Goal: Task Accomplishment & Management: Manage account settings

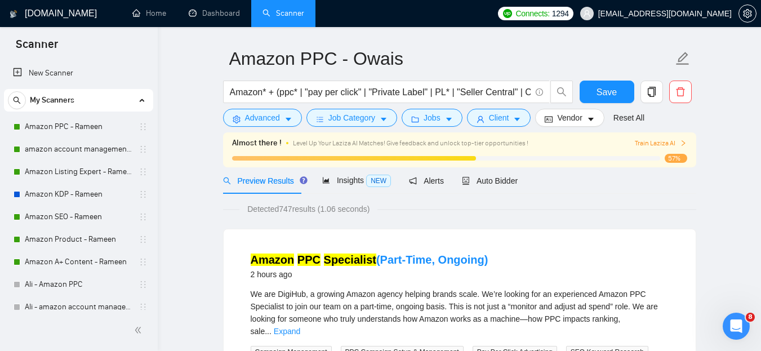
scroll to position [32, 0]
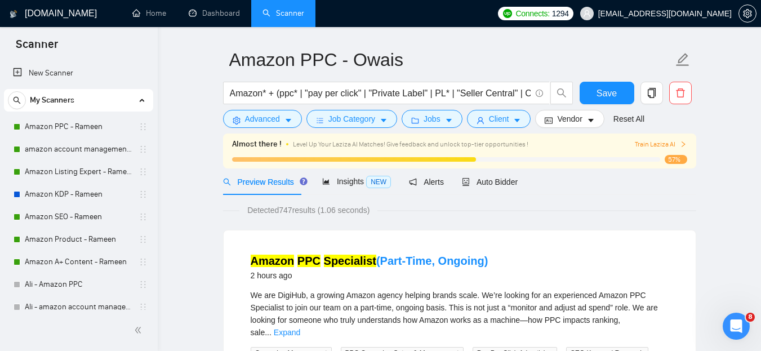
click at [138, 102] on div "My Scanners" at bounding box center [78, 100] width 141 height 23
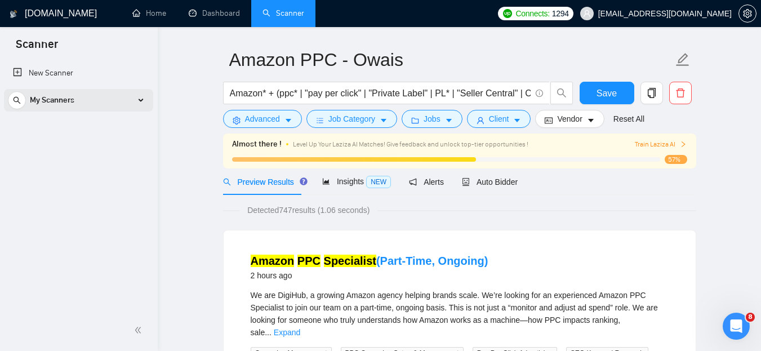
click at [141, 100] on icon at bounding box center [141, 100] width 0 height 6
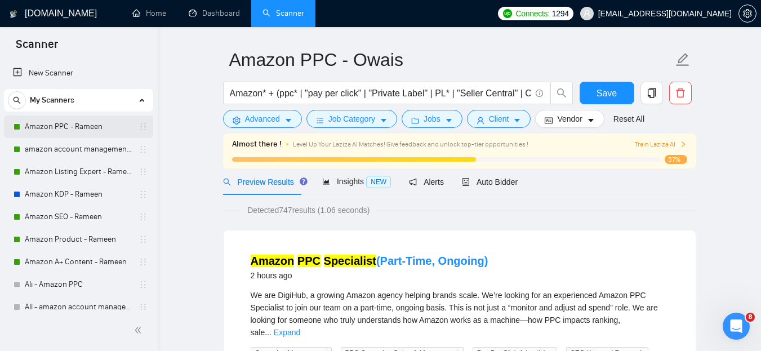
click at [72, 128] on link "Amazon PPC - Rameen" at bounding box center [78, 126] width 107 height 23
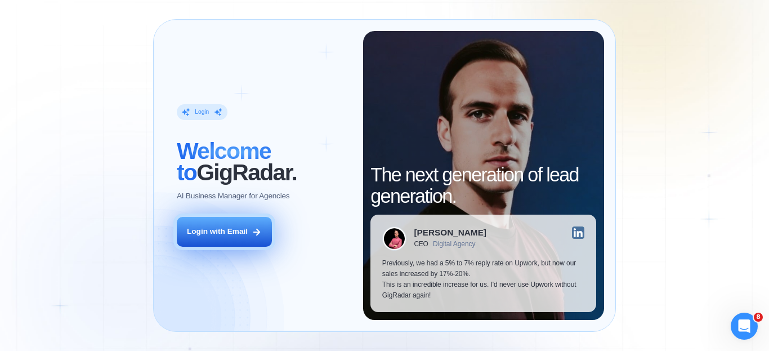
click at [234, 231] on div "Login with Email" at bounding box center [217, 231] width 61 height 11
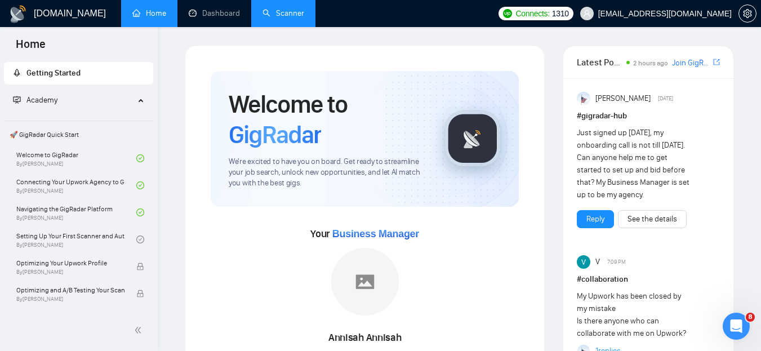
click at [295, 12] on link "Scanner" at bounding box center [283, 13] width 42 height 10
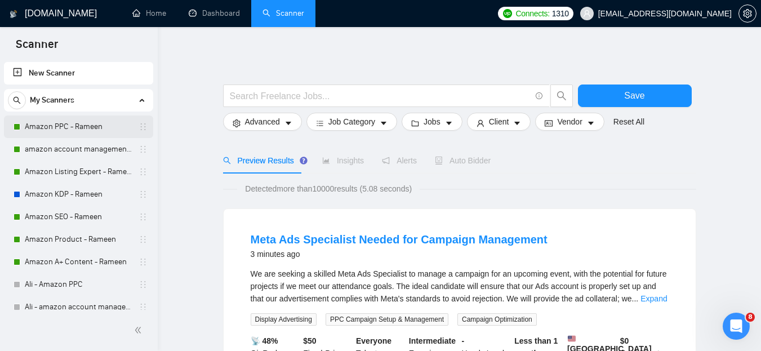
click at [64, 126] on link "Amazon PPC - Rameen" at bounding box center [78, 126] width 107 height 23
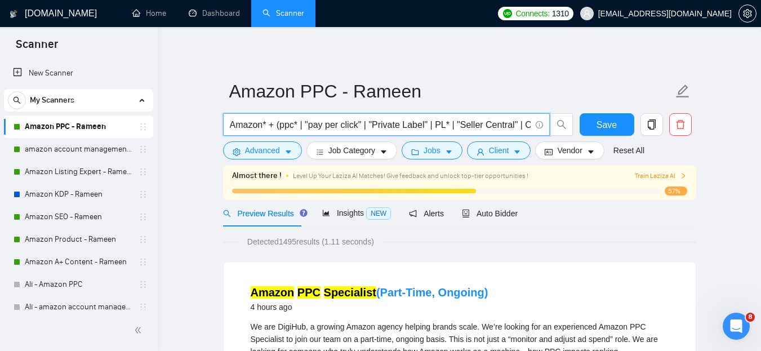
drag, startPoint x: 276, startPoint y: 122, endPoint x: 467, endPoint y: 119, distance: 190.3
click at [467, 119] on input "Amazon* + (ppc* | "pay per click" | "Private Label" | PL* | "Seller Central" | …" at bounding box center [380, 125] width 301 height 14
click at [244, 122] on input "Amazon* + (ppc* | "pay per click" | "Private Label" | PL* | "Seller Central" | …" at bounding box center [380, 125] width 301 height 14
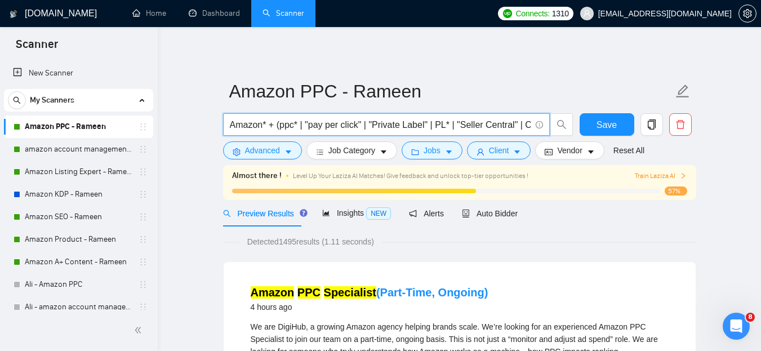
click at [301, 125] on input "Amazon* + (ppc* | "pay per click" | "Private Label" | PL* | "Seller Central" | …" at bounding box center [380, 125] width 301 height 14
click at [308, 125] on input "Amazon* + (ppc* | "pay per click" | "Private Label" | PL* | "Seller Central" | …" at bounding box center [380, 125] width 301 height 14
drag, startPoint x: 305, startPoint y: 123, endPoint x: 363, endPoint y: 125, distance: 57.4
click at [363, 125] on input "Amazon* + (ppc* | "pay per click" | "Private Label" | PL* | "Seller Central" | …" at bounding box center [380, 125] width 301 height 14
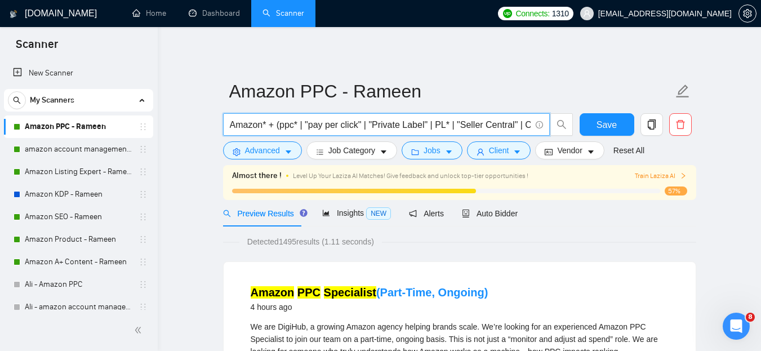
click at [363, 125] on input "Amazon* + (ppc* | "pay per click" | "Private Label" | PL* | "Seller Central" | …" at bounding box center [380, 125] width 301 height 14
click at [446, 124] on input "Amazon* + (ppc* | "pay per click" | "Private Label" | PL* | "Seller Central" | …" at bounding box center [380, 125] width 301 height 14
click at [463, 125] on input "Amazon* + (ppc* | "pay per click" | "Private Label" | PL* | "Seller Central" | …" at bounding box center [380, 125] width 301 height 14
click at [431, 127] on input "Amazon* + (ppc* | "pay per click" | "Private Label" | PL* | "Seller Central" | …" at bounding box center [380, 125] width 301 height 14
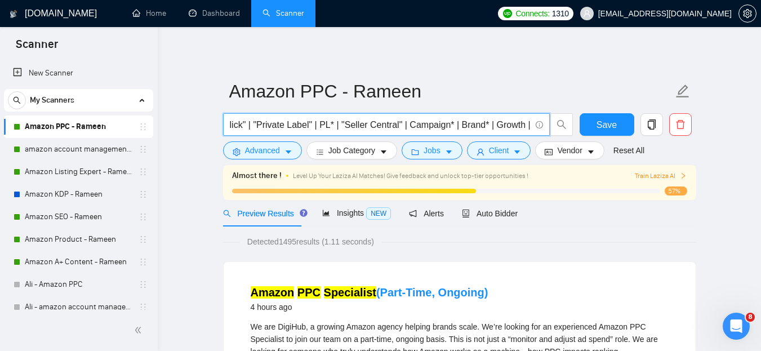
click at [418, 128] on input "Amazon* + (ppc* | "pay per click" | "Private Label" | PL* | "Seller Central" | …" at bounding box center [380, 125] width 301 height 14
click at [446, 125] on input "Amazon* + (ppc* | "pay per click" | "Private Label" | PL* | "Seller Central" | …" at bounding box center [380, 125] width 301 height 14
click at [450, 125] on input "Amazon* + (ppc* | "pay per click" | "Private Label" | PL* | "Seller Central" | …" at bounding box center [380, 125] width 301 height 14
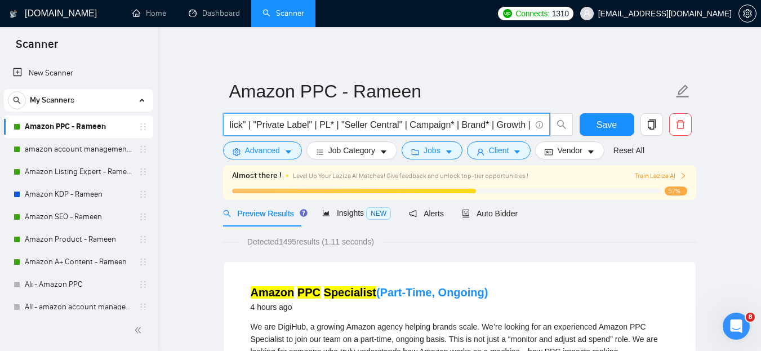
click at [472, 125] on input "Amazon* + (ppc* | "pay per click" | "Private Label" | PL* | "Seller Central" | …" at bounding box center [380, 125] width 301 height 14
click at [396, 125] on input "Amazon* + (ppc* | "pay per click" | "Private Label" | PL* | "Seller Central" | …" at bounding box center [380, 125] width 301 height 14
click at [405, 124] on input "Amazon* + (ppc* | "pay per click" | "Private Label" | PL* | "Seller Central" | …" at bounding box center [380, 125] width 301 height 14
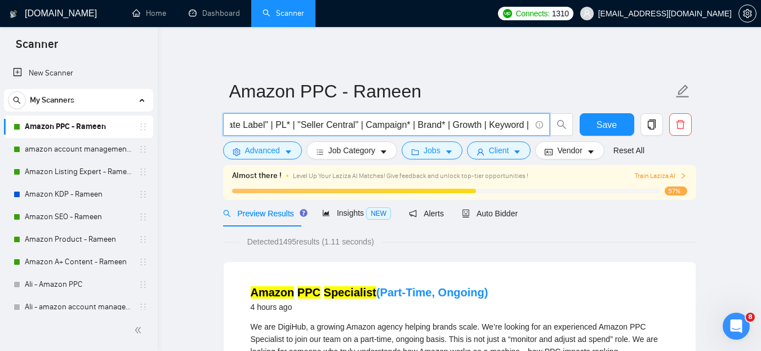
click at [382, 128] on input "Amazon* + (ppc* | "pay per click" | "Private Label" | PL* | "Seller Central" | …" at bounding box center [380, 125] width 301 height 14
click at [419, 129] on input "Amazon* + (ppc* | "pay per click" | "Private Label" | PL* | "Seller Central" | …" at bounding box center [380, 125] width 301 height 14
drag, startPoint x: 414, startPoint y: 125, endPoint x: 439, endPoint y: 124, distance: 24.2
click at [439, 124] on input "Amazon* + (ppc* | "pay per click" | "Private Label" | PL* | "Seller Central" | …" at bounding box center [380, 125] width 301 height 14
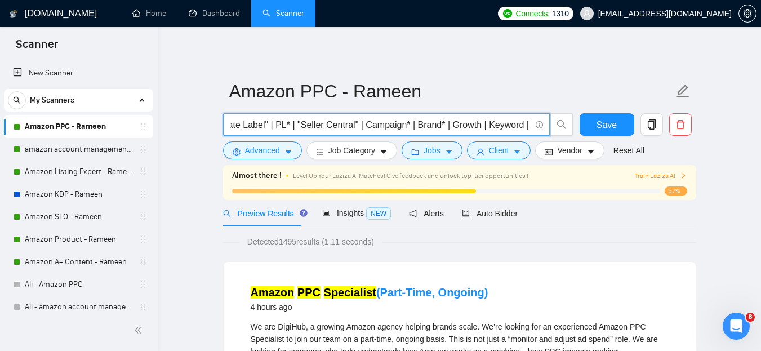
click at [440, 123] on input "Amazon* + (ppc* | "pay per click" | "Private Label" | PL* | "Seller Central" | …" at bounding box center [380, 125] width 301 height 14
click at [424, 124] on input "Amazon* + (ppc* | "pay per click" | "Private Label" | PL* | "Seller Central" | …" at bounding box center [380, 125] width 301 height 14
click at [429, 122] on input "Amazon* + (ppc* | "pay per click" | "Private Label" | PL* | "Seller Central" | …" at bounding box center [380, 125] width 301 height 14
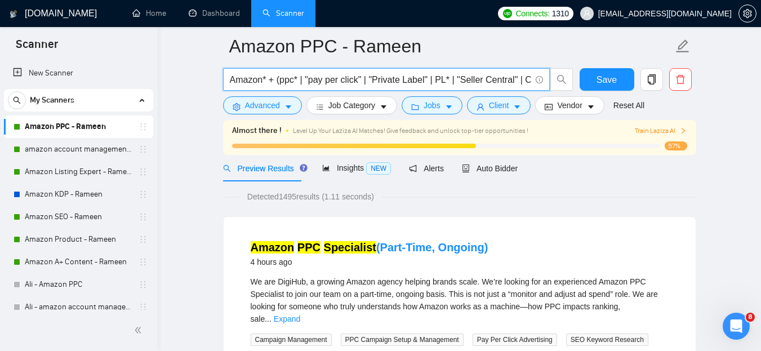
scroll to position [29, 0]
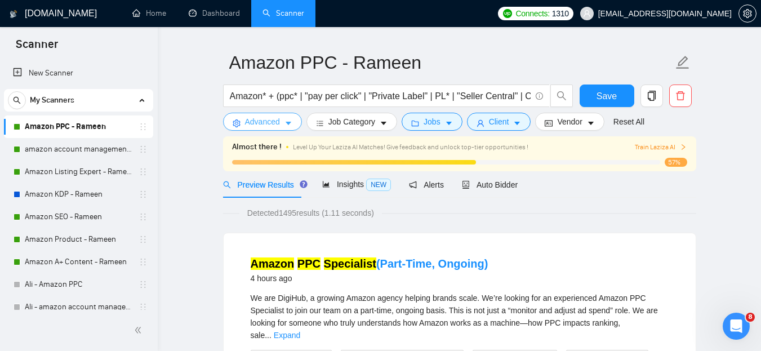
click at [270, 120] on span "Advanced" at bounding box center [262, 121] width 35 height 12
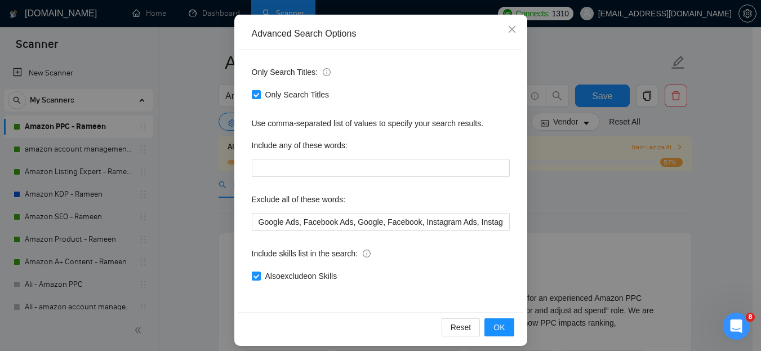
scroll to position [118, 0]
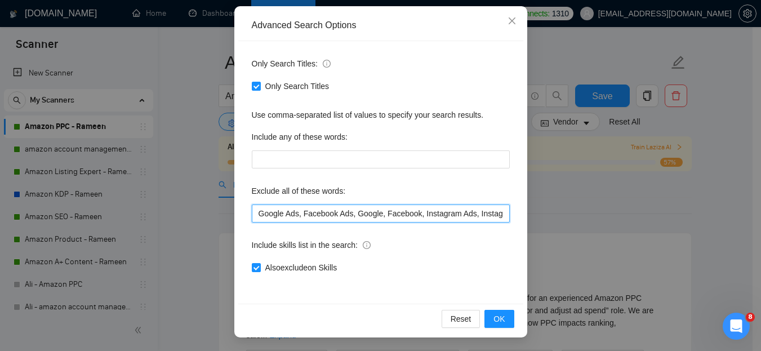
drag, startPoint x: 257, startPoint y: 212, endPoint x: 321, endPoint y: 216, distance: 64.8
click at [321, 216] on input "Google Ads, Facebook Ads, Google, Facebook, Instagram Ads, Instagram, Wholesale…" at bounding box center [381, 213] width 258 height 18
drag, startPoint x: 299, startPoint y: 211, endPoint x: 332, endPoint y: 208, distance: 33.4
click at [332, 208] on input "Google Ads, Facebook Ads, Google, Facebook, Instagram Ads, Instagram, Wholesale…" at bounding box center [381, 213] width 258 height 18
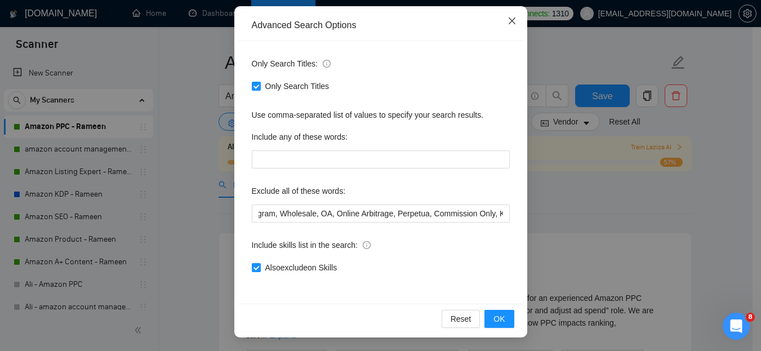
scroll to position [0, 0]
click at [502, 25] on span "Close" at bounding box center [512, 21] width 30 height 30
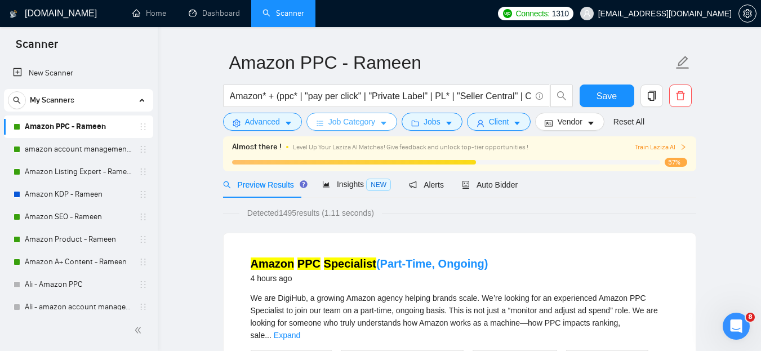
click at [382, 124] on icon "caret-down" at bounding box center [384, 123] width 6 height 3
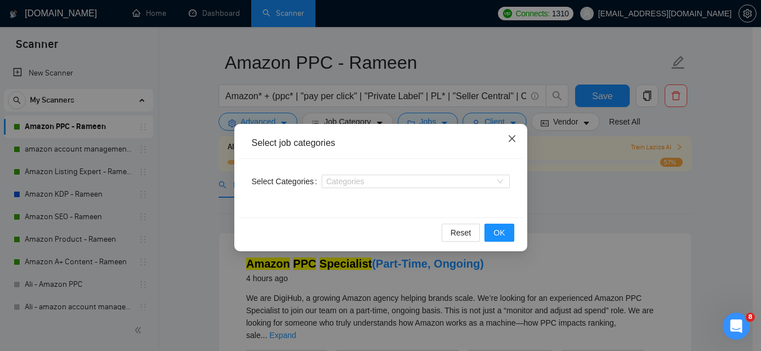
click at [511, 143] on icon "close" at bounding box center [511, 138] width 9 height 9
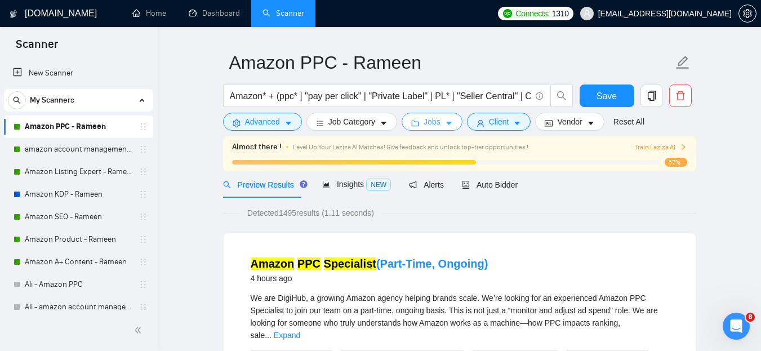
click at [446, 123] on icon "caret-down" at bounding box center [449, 123] width 6 height 3
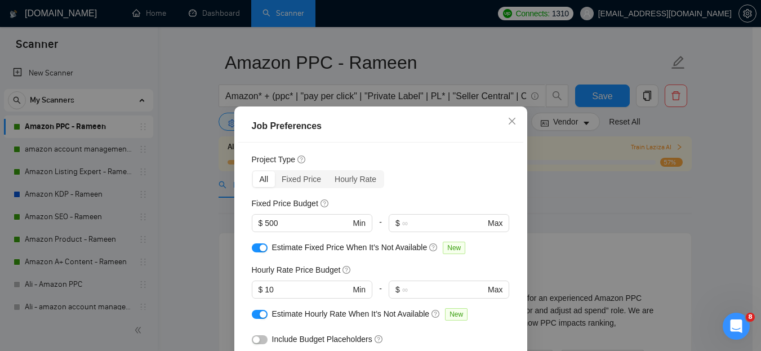
scroll to position [29, 0]
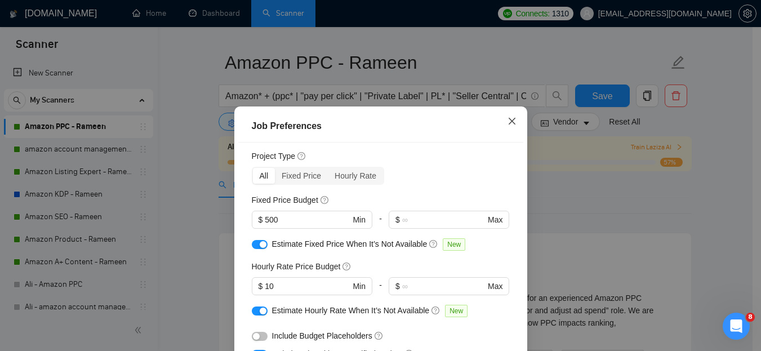
click at [507, 124] on icon "close" at bounding box center [511, 121] width 9 height 9
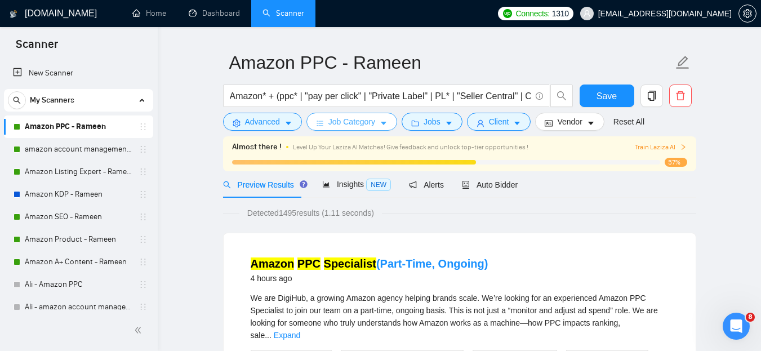
click at [375, 118] on button "Job Category" at bounding box center [351, 122] width 91 height 18
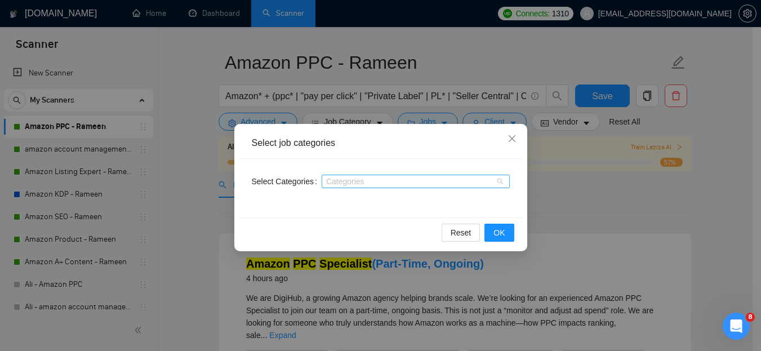
click at [360, 176] on div "Categories" at bounding box center [415, 182] width 188 height 14
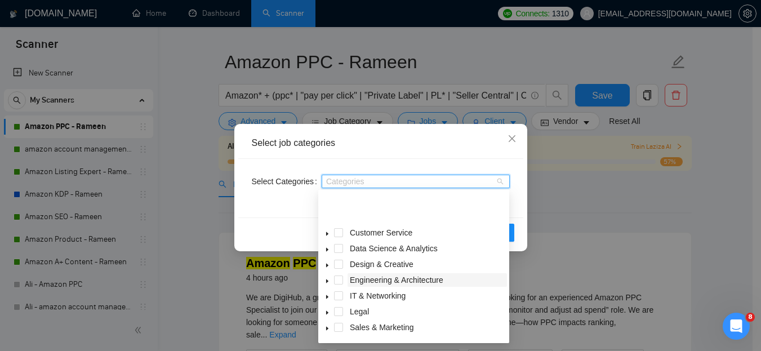
scroll to position [45, 0]
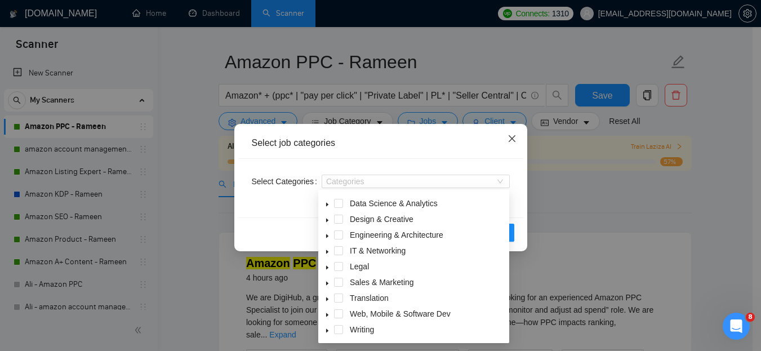
click at [511, 137] on icon "close" at bounding box center [511, 138] width 9 height 9
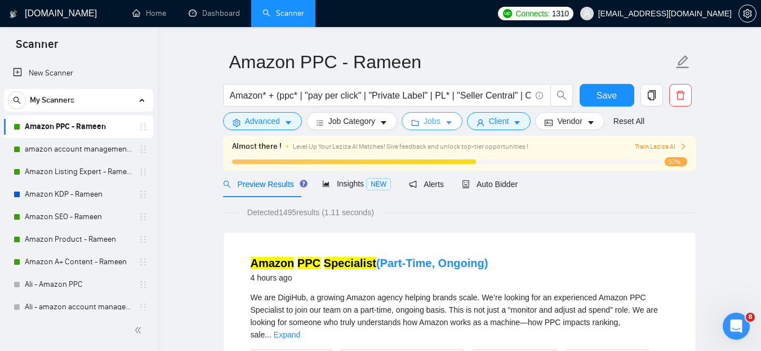
click at [418, 120] on button "Jobs" at bounding box center [431, 121] width 61 height 18
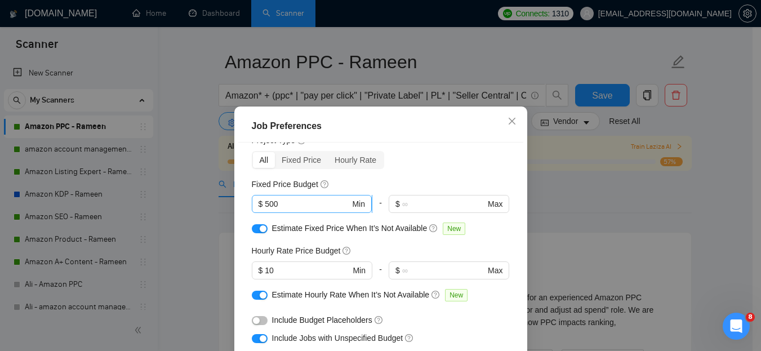
scroll to position [50, 0]
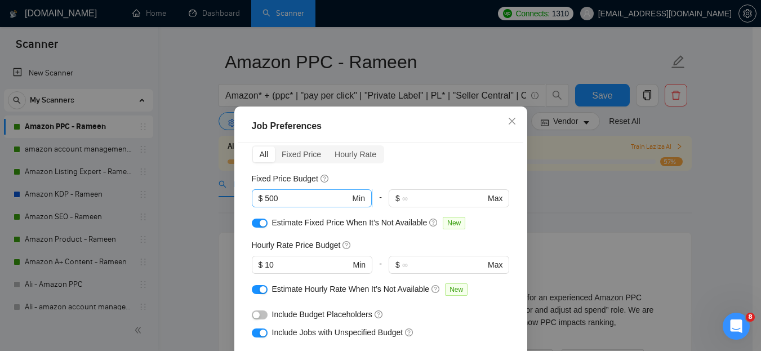
click at [278, 196] on input "500" at bounding box center [307, 198] width 85 height 12
click at [241, 173] on div "Budget Project Type All Fixed Price Hourly Rate Fixed Price Budget 500 $ 500 Mi…" at bounding box center [380, 264] width 285 height 245
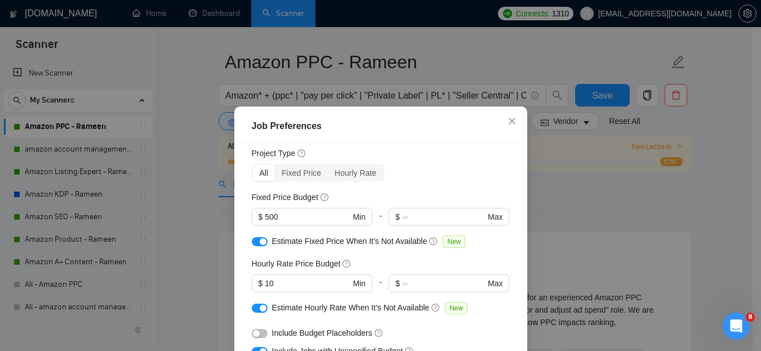
scroll to position [0, 0]
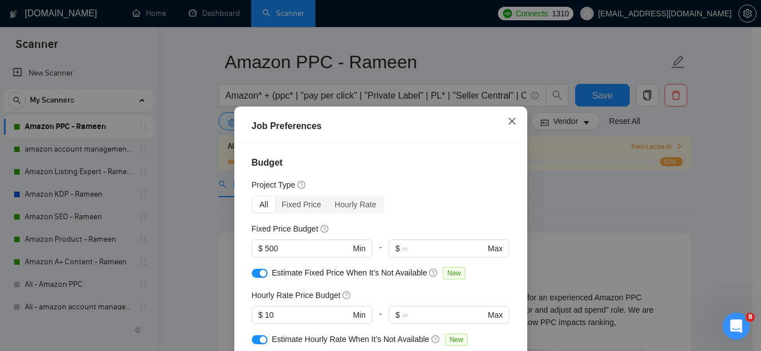
click at [507, 121] on icon "close" at bounding box center [511, 121] width 9 height 9
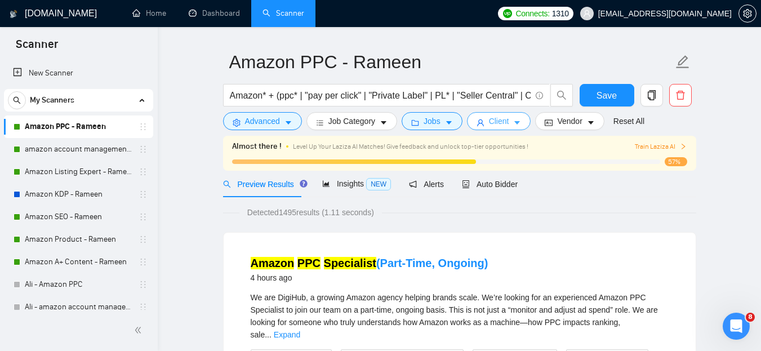
click at [503, 123] on span "Client" at bounding box center [499, 121] width 20 height 12
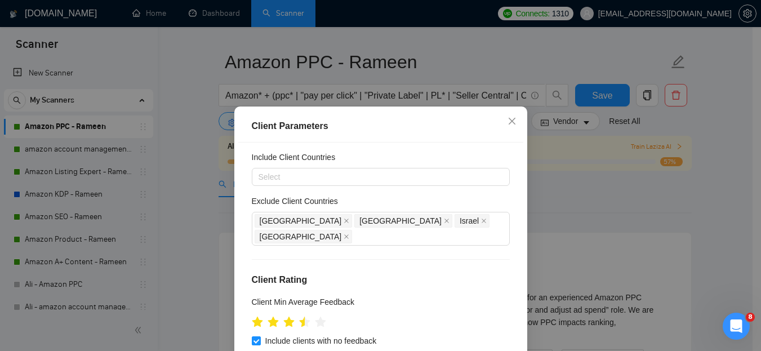
scroll to position [27, 0]
click at [508, 123] on icon "close" at bounding box center [511, 121] width 9 height 9
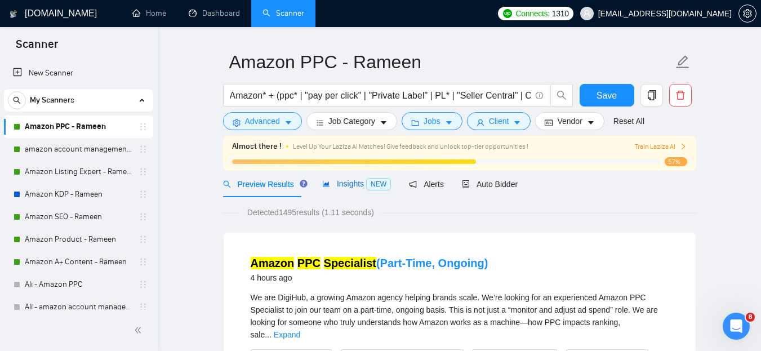
click at [332, 184] on span "Insights NEW" at bounding box center [356, 183] width 69 height 9
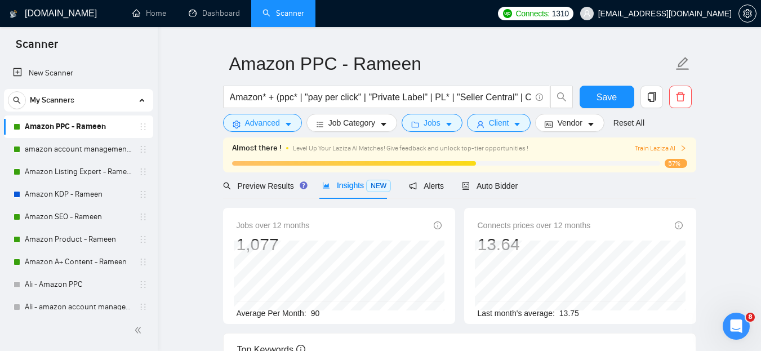
scroll to position [31, 0]
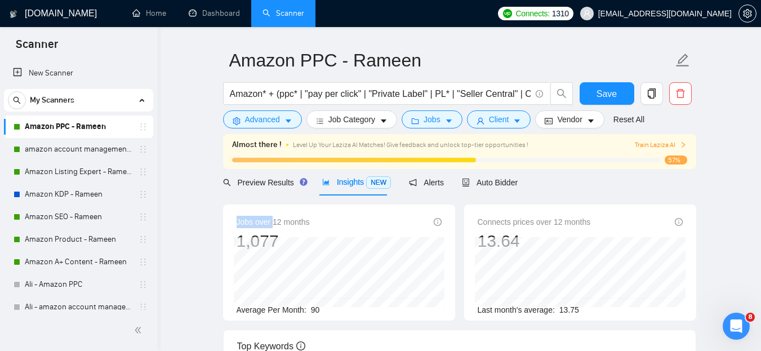
drag, startPoint x: 272, startPoint y: 222, endPoint x: 332, endPoint y: 214, distance: 60.3
click at [332, 214] on div "Jobs over 12 months 1,077 Average Per Month: 90" at bounding box center [339, 262] width 232 height 116
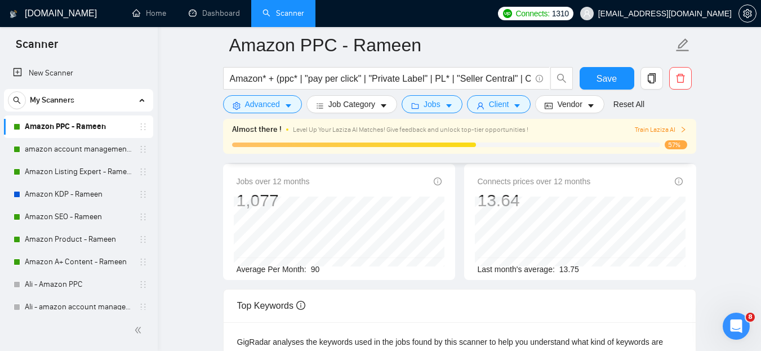
scroll to position [60, 0]
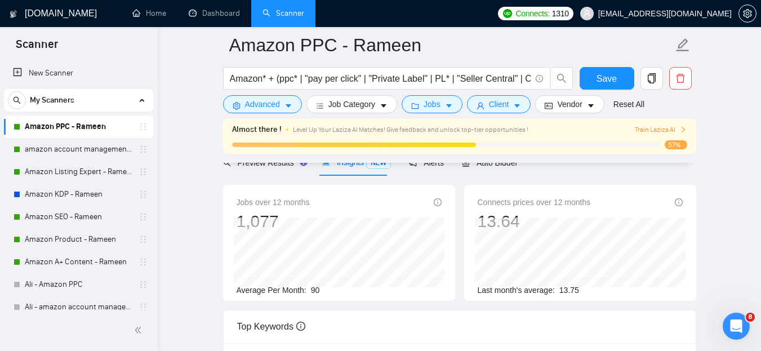
click at [520, 216] on div "Connects prices over 12 months 13.64 Oct 2024 12.85 Last month's average: 13.75" at bounding box center [579, 246] width 205 height 100
drag, startPoint x: 553, startPoint y: 204, endPoint x: 628, endPoint y: 190, distance: 75.7
click at [628, 190] on div "Connects prices over 12 months 13.64 Oct 2024 12.85 Last month's average: 13.75" at bounding box center [580, 243] width 232 height 116
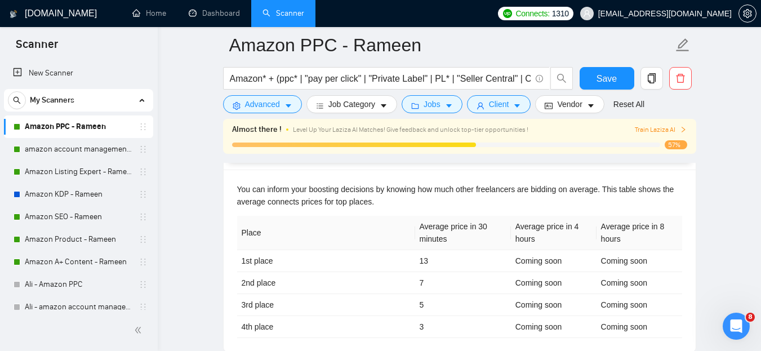
scroll to position [530, 0]
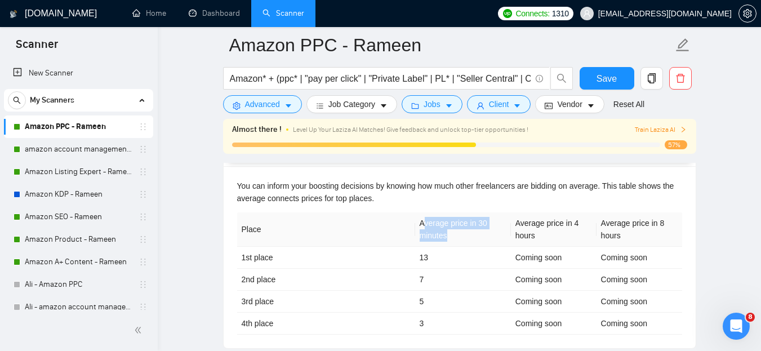
drag, startPoint x: 424, startPoint y: 222, endPoint x: 457, endPoint y: 227, distance: 33.0
click at [457, 227] on th "Average price in 30 minutes" at bounding box center [463, 229] width 96 height 34
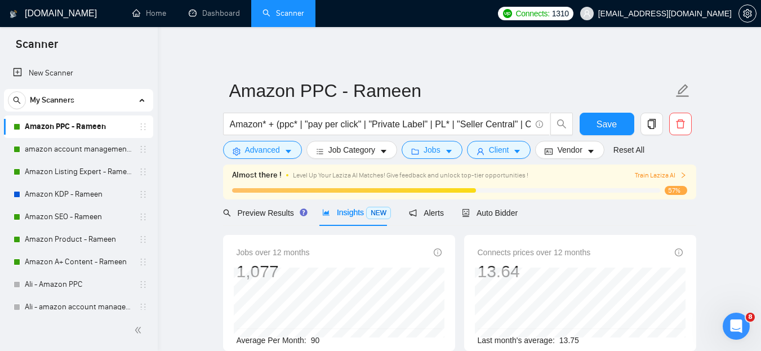
scroll to position [0, 0]
click at [423, 216] on span "Alerts" at bounding box center [426, 213] width 35 height 9
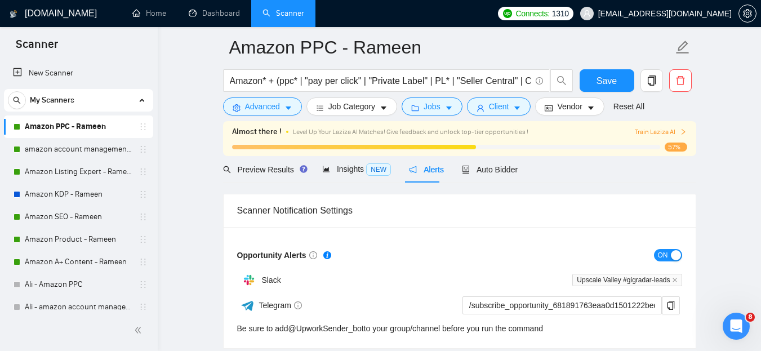
scroll to position [43, 0]
click at [494, 167] on span "Auto Bidder" at bounding box center [490, 170] width 56 height 9
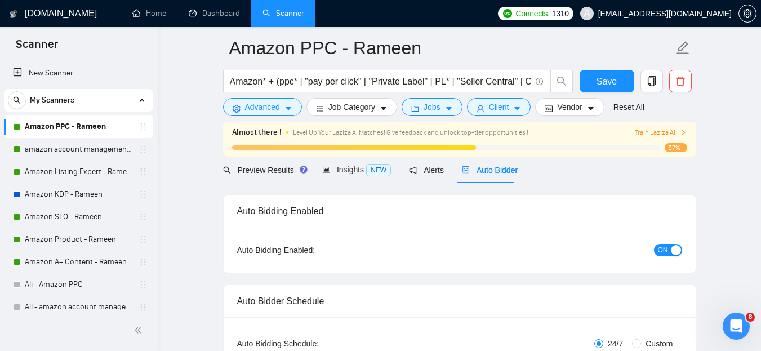
checkbox input "true"
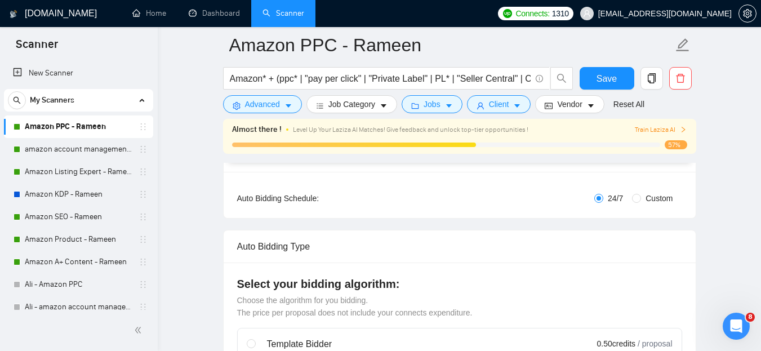
scroll to position [200, 0]
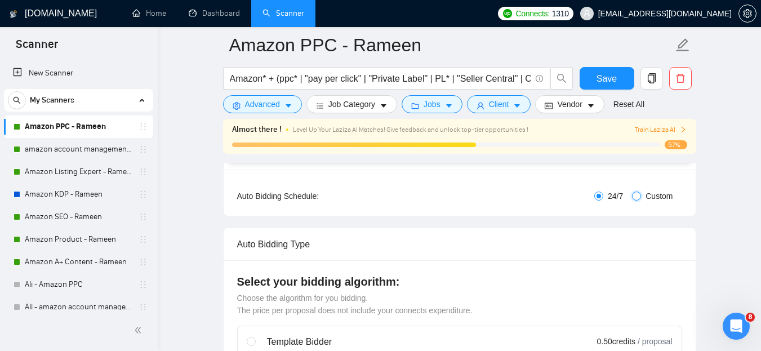
click at [638, 196] on input "Custom" at bounding box center [636, 195] width 9 height 9
radio input "true"
radio input "false"
checkbox input "true"
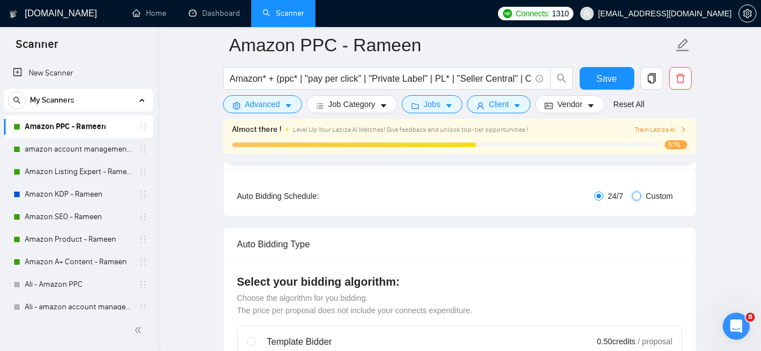
checkbox input "true"
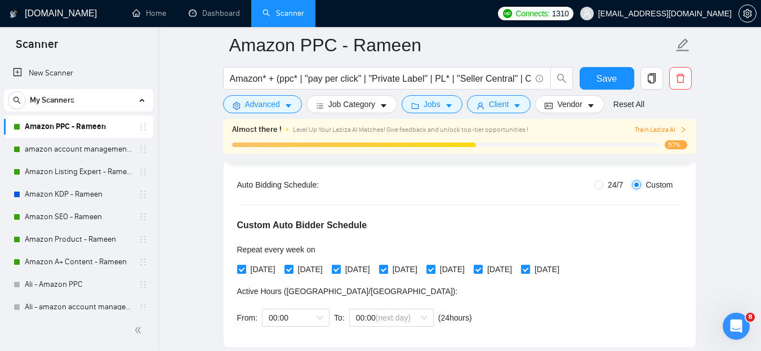
scroll to position [205, 0]
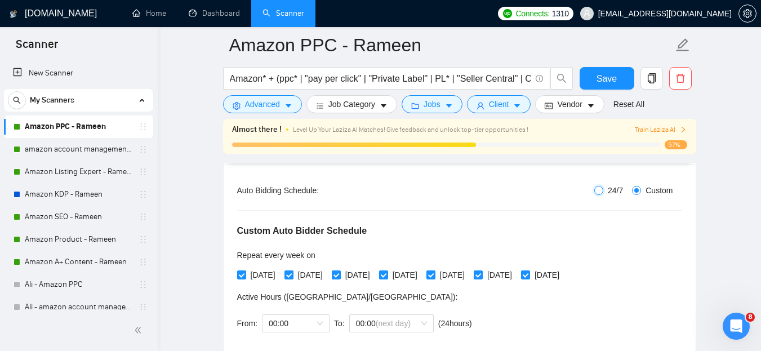
click at [597, 189] on input "24/7" at bounding box center [598, 190] width 9 height 9
radio input "true"
radio input "false"
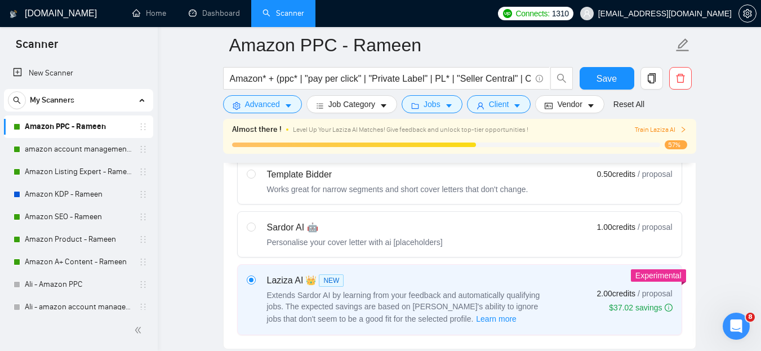
scroll to position [372, 0]
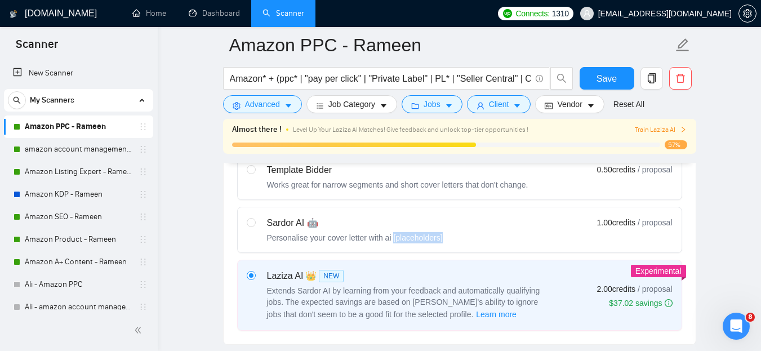
drag, startPoint x: 384, startPoint y: 239, endPoint x: 433, endPoint y: 236, distance: 49.1
click at [433, 236] on div "Sardor AI 🤖 Personalise your cover letter with ai [placeholders] 1.00 credits /…" at bounding box center [460, 229] width 426 height 27
click at [254, 226] on input "radio" at bounding box center [251, 222] width 8 height 8
radio input "true"
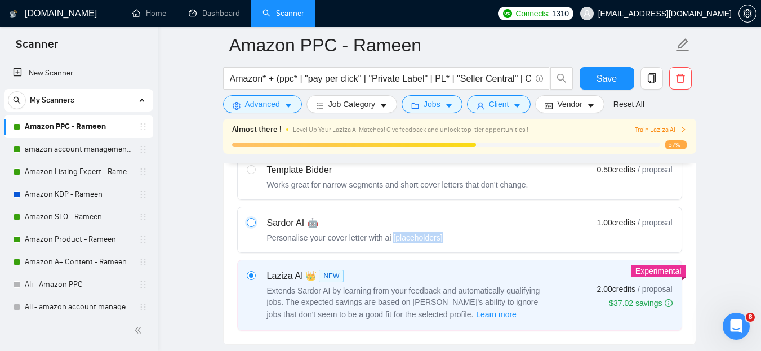
radio input "false"
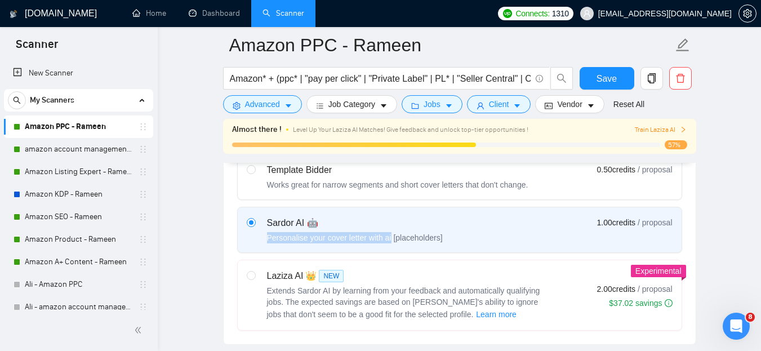
drag, startPoint x: 267, startPoint y: 239, endPoint x: 383, endPoint y: 241, distance: 115.4
click at [383, 241] on div "Personalise your cover letter with ai [placeholders]" at bounding box center [355, 237] width 176 height 11
click at [254, 226] on input "radio" at bounding box center [251, 222] width 8 height 8
click at [249, 275] on input "radio" at bounding box center [251, 275] width 8 height 8
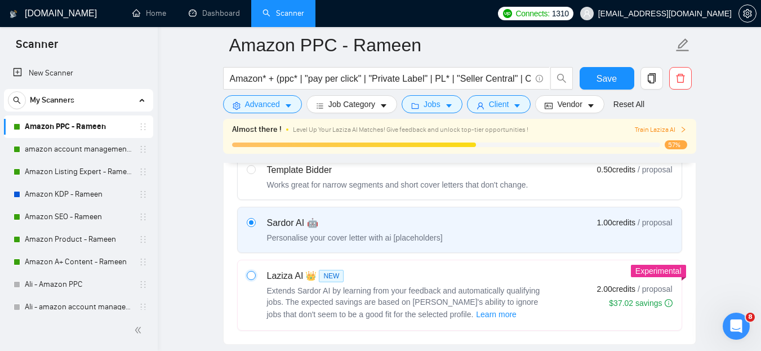
radio input "true"
radio input "false"
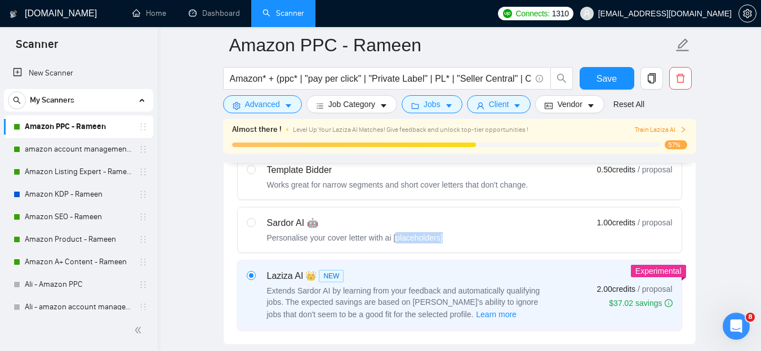
drag, startPoint x: 386, startPoint y: 234, endPoint x: 433, endPoint y: 240, distance: 47.7
click at [433, 240] on div "Sardor AI 🤖 Personalise your cover letter with ai [placeholders] 1.00 credits /…" at bounding box center [460, 229] width 426 height 27
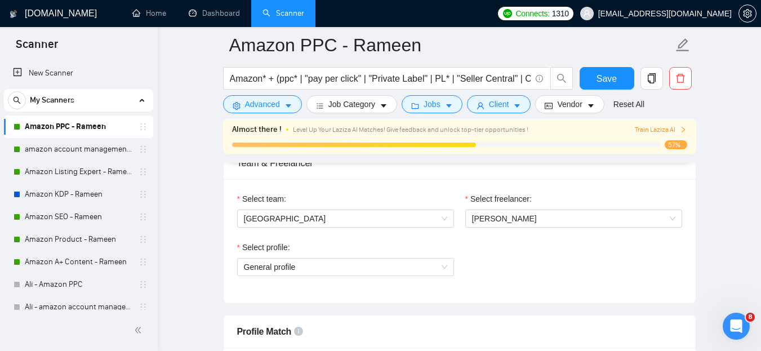
scroll to position [578, 0]
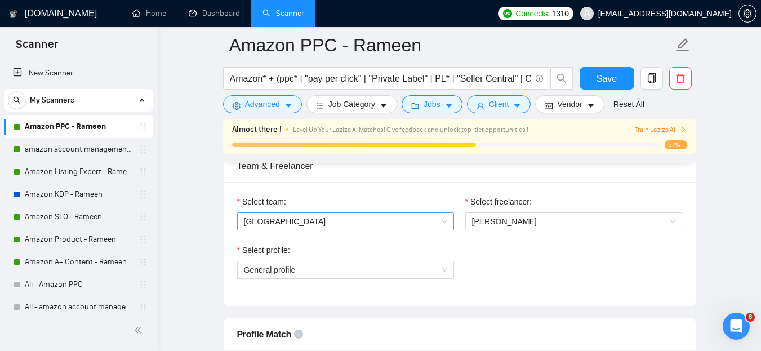
click at [314, 220] on span "Upscale Valley" at bounding box center [345, 221] width 203 height 17
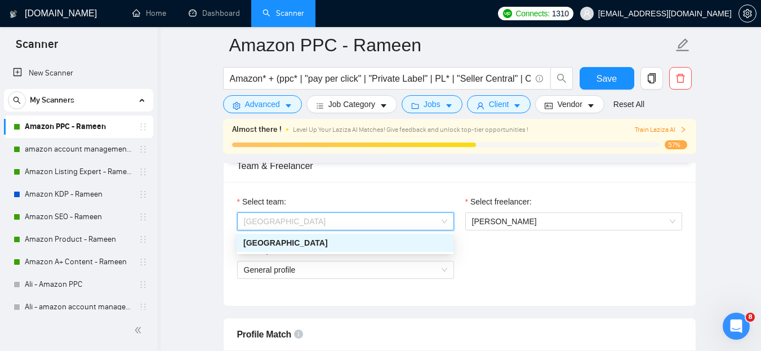
click at [312, 218] on span "Upscale Valley" at bounding box center [345, 221] width 203 height 17
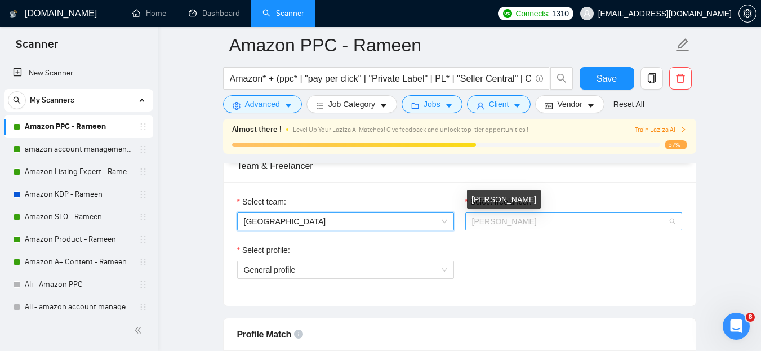
click at [519, 220] on span "Rameen Amin" at bounding box center [504, 221] width 65 height 9
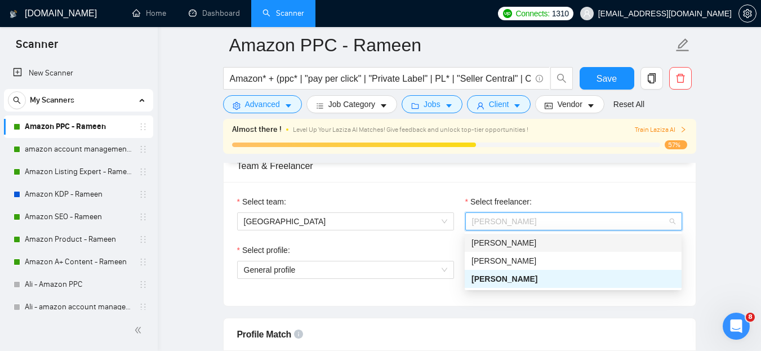
click at [571, 191] on div "Select team: Upscale Valley Select freelancer: Rameen Amin Select profile: Gene…" at bounding box center [459, 244] width 472 height 124
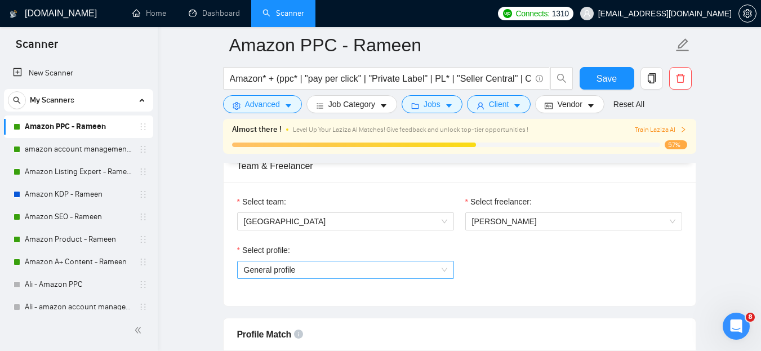
click at [321, 275] on span "General profile" at bounding box center [345, 269] width 203 height 17
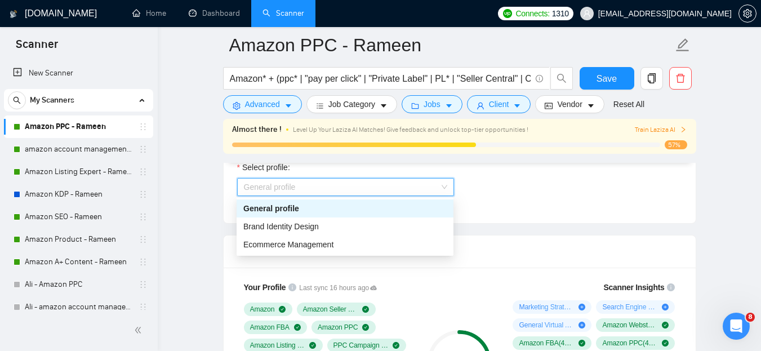
scroll to position [661, 0]
click at [507, 177] on div "Select profile: General profile" at bounding box center [459, 184] width 456 height 48
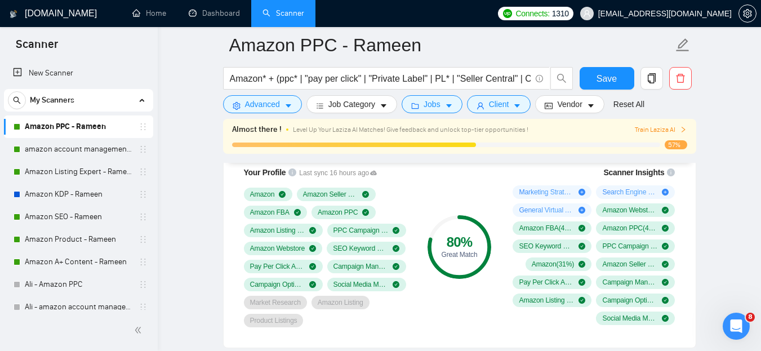
scroll to position [761, 0]
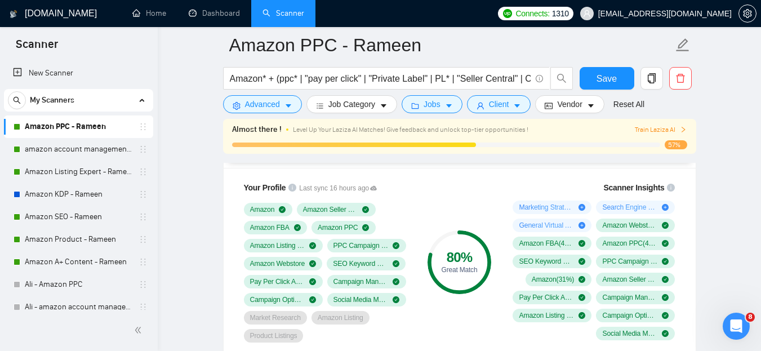
drag, startPoint x: 609, startPoint y: 186, endPoint x: 664, endPoint y: 182, distance: 54.8
click at [664, 182] on div "Scanner Insights Marketing Strategy ( 27 %) Search Engine Optimization ( 25 %) …" at bounding box center [592, 261] width 180 height 172
drag, startPoint x: 663, startPoint y: 184, endPoint x: 608, endPoint y: 186, distance: 55.2
click at [608, 186] on span "Scanner Insights" at bounding box center [633, 188] width 61 height 8
click at [689, 213] on div "Your Profile Last sync 16 hours ago Amazon Amazon Seller Central Amazon FBA Ama…" at bounding box center [459, 265] width 472 height 195
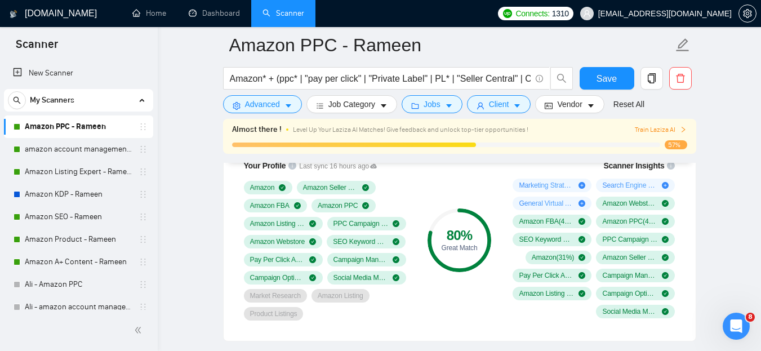
scroll to position [782, 0]
drag, startPoint x: 607, startPoint y: 167, endPoint x: 664, endPoint y: 165, distance: 56.9
click at [664, 165] on div "Scanner Insights" at bounding box center [591, 166] width 167 height 8
click at [664, 165] on div "Scanner Insights" at bounding box center [638, 166] width 71 height 8
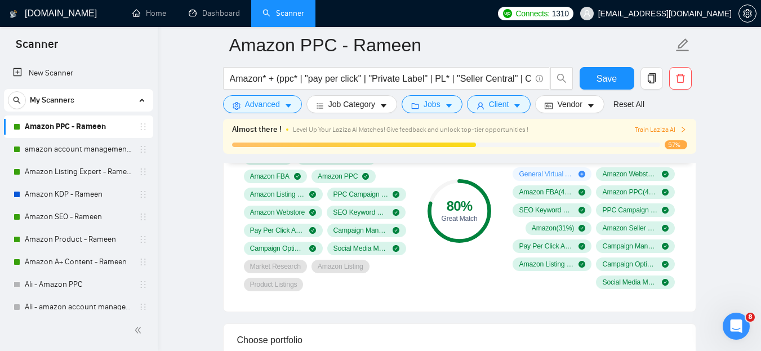
scroll to position [811, 0]
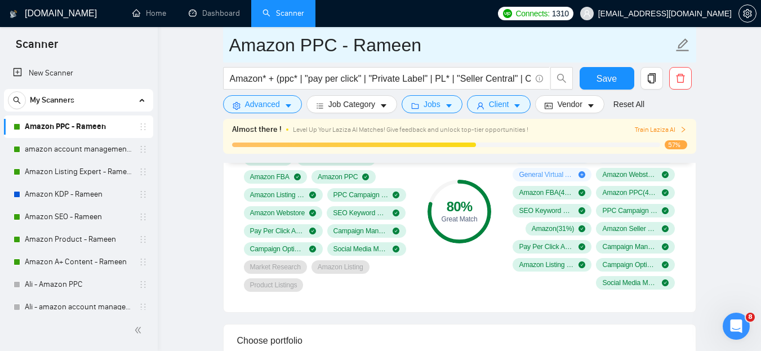
click at [373, 48] on input "Amazon PPC - Rameen" at bounding box center [451, 45] width 444 height 28
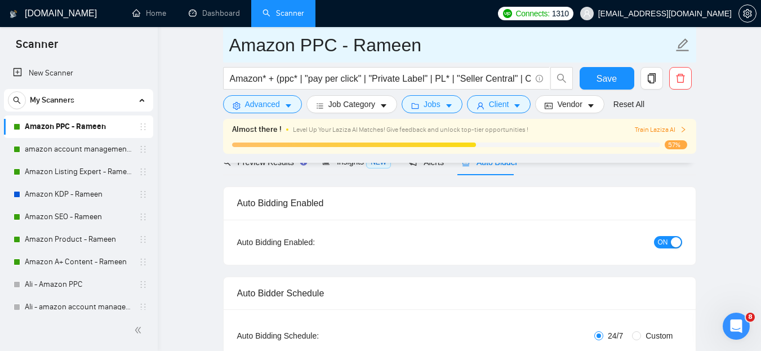
scroll to position [59, 0]
drag, startPoint x: 69, startPoint y: 143, endPoint x: 474, endPoint y: 47, distance: 415.9
click at [69, 143] on link "amazon account management - Rameen" at bounding box center [78, 149] width 107 height 23
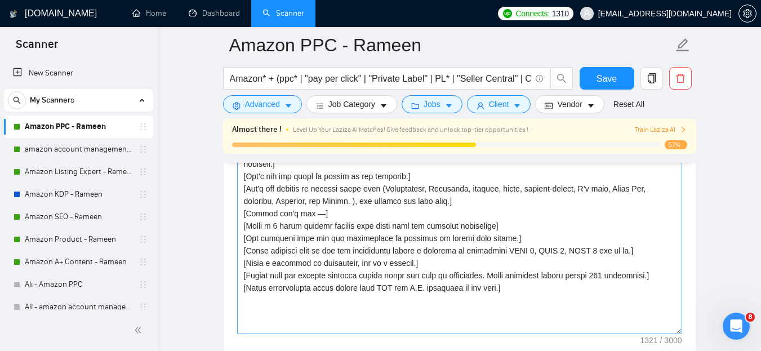
scroll to position [1414, 0]
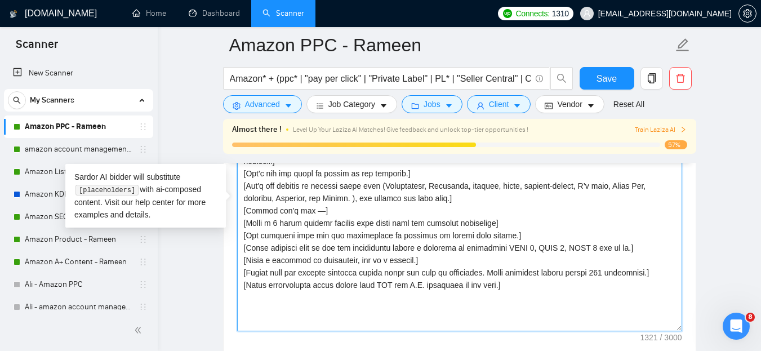
drag, startPoint x: 498, startPoint y: 274, endPoint x: 214, endPoint y: 161, distance: 305.3
click at [406, 216] on textarea "Cover letter template:" at bounding box center [459, 204] width 445 height 253
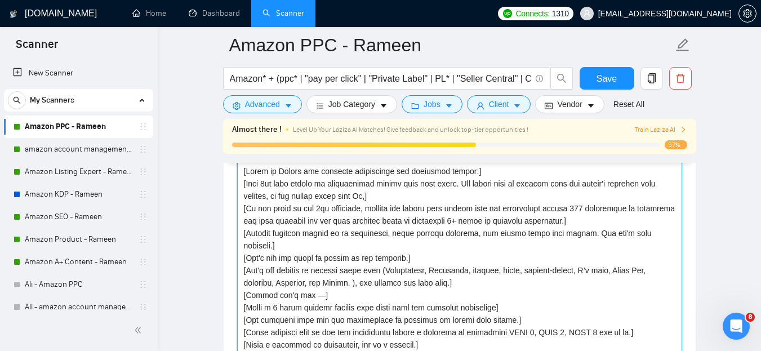
scroll to position [1327, 0]
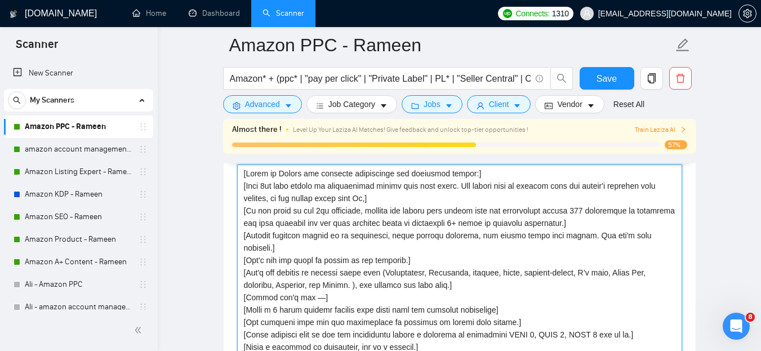
drag, startPoint x: 343, startPoint y: 200, endPoint x: 248, endPoint y: 201, distance: 94.6
click at [248, 201] on textarea "Cover letter template:" at bounding box center [459, 290] width 445 height 253
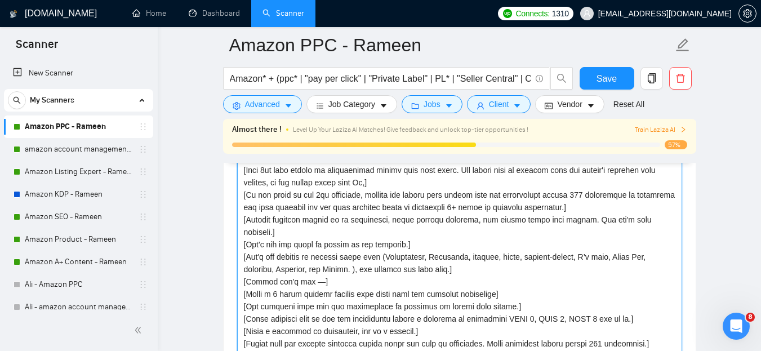
scroll to position [1342, 0]
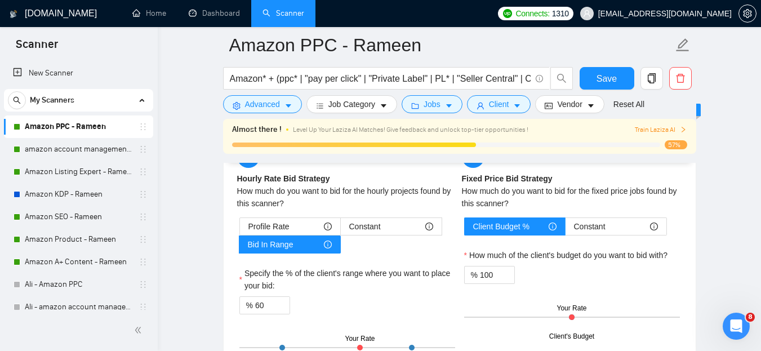
scroll to position [1849, 0]
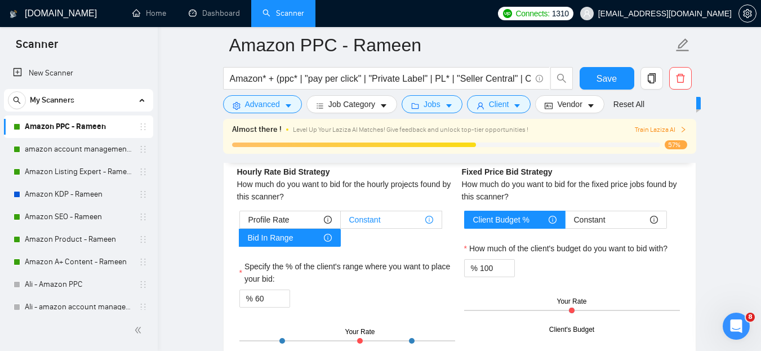
click at [381, 224] on div "Constant" at bounding box center [391, 219] width 84 height 17
click at [341, 222] on input "Constant" at bounding box center [341, 222] width 0 height 0
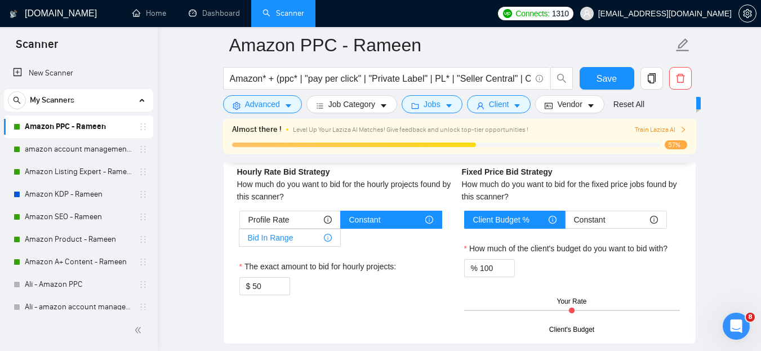
click at [286, 239] on span "Bid In Range" at bounding box center [271, 237] width 46 height 17
click at [239, 240] on input "Bid In Range" at bounding box center [239, 240] width 0 height 0
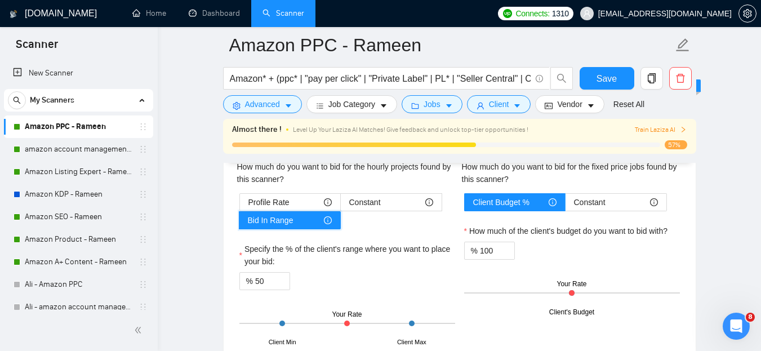
scroll to position [1911, 0]
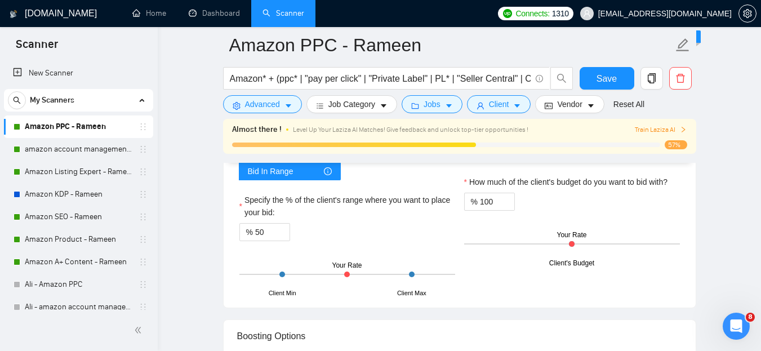
scroll to position [1913, 0]
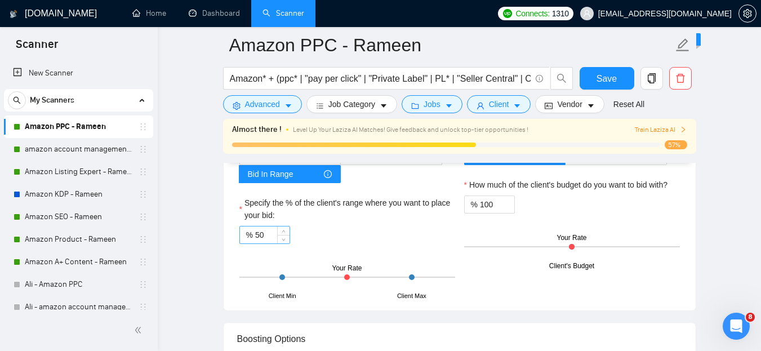
click at [260, 234] on input "50" at bounding box center [272, 234] width 34 height 17
type input "1"
type input "40"
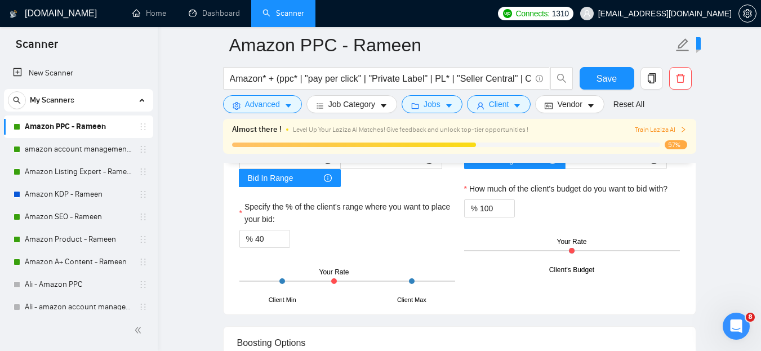
scroll to position [1900, 0]
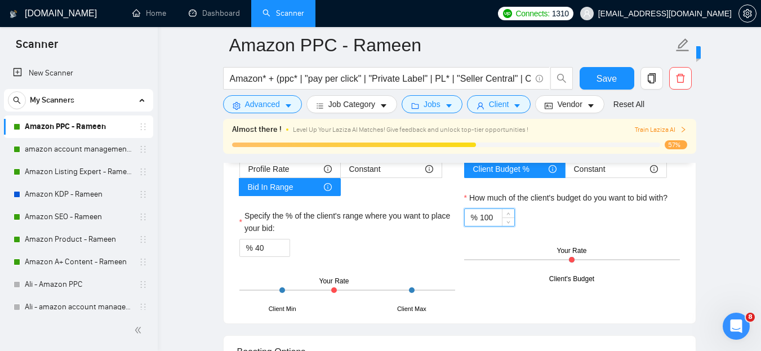
click at [486, 217] on input "100" at bounding box center [497, 217] width 34 height 17
type input "90"
click at [662, 258] on div "Client's Budget Your Rate" at bounding box center [572, 259] width 216 height 39
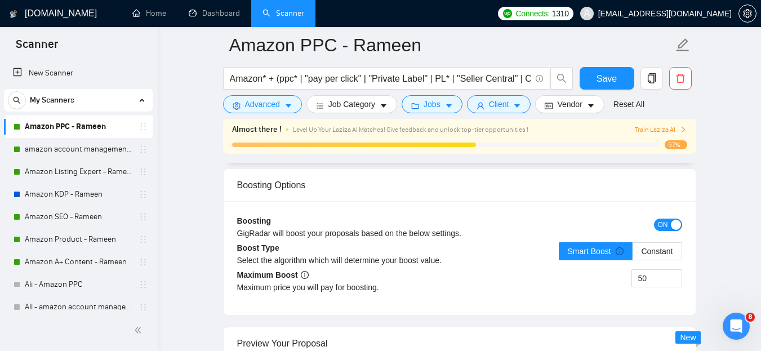
scroll to position [2077, 0]
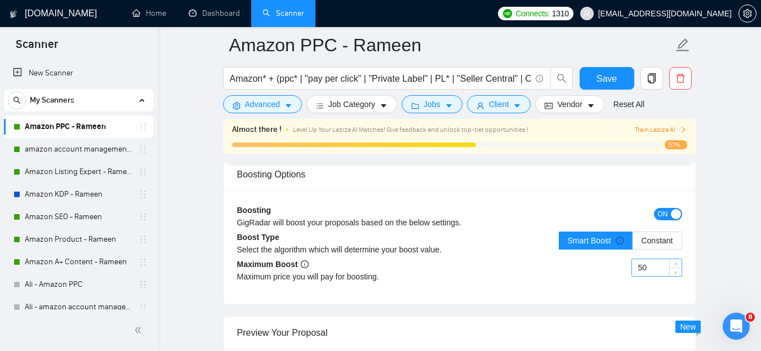
click at [645, 266] on input "50" at bounding box center [657, 267] width 50 height 17
click at [610, 271] on div "50" at bounding box center [570, 274] width 222 height 32
click at [660, 244] on span "Constant" at bounding box center [657, 240] width 32 height 9
click at [632, 243] on input "Constant" at bounding box center [632, 243] width 0 height 0
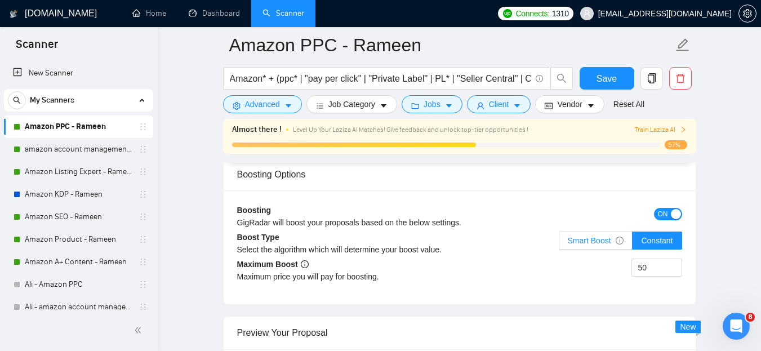
click at [602, 243] on span "Smart Boost" at bounding box center [595, 240] width 56 height 9
click at [559, 243] on input "Smart Boost" at bounding box center [559, 243] width 0 height 0
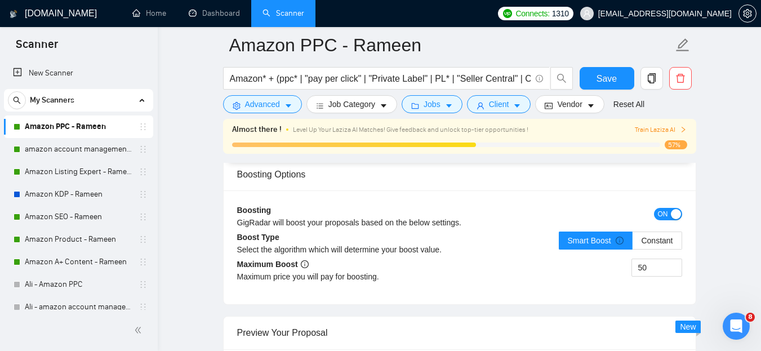
click at [638, 270] on input "50" at bounding box center [657, 267] width 50 height 17
click at [604, 266] on div "50" at bounding box center [570, 274] width 222 height 32
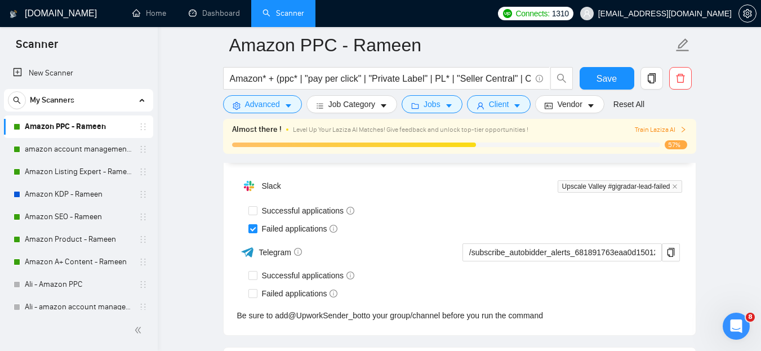
scroll to position [2843, 0]
click at [450, 229] on div "Failed applications" at bounding box center [464, 228] width 433 height 12
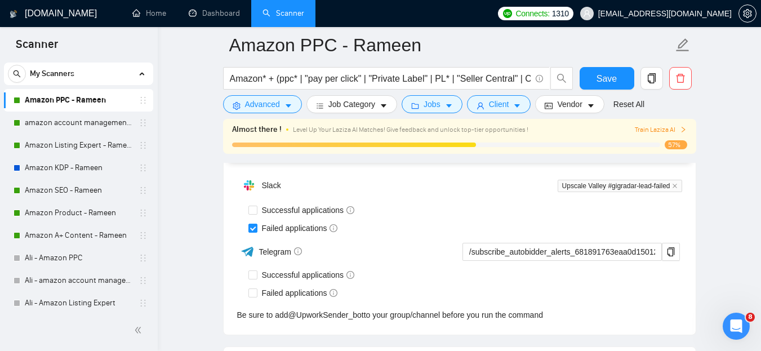
scroll to position [0, 0]
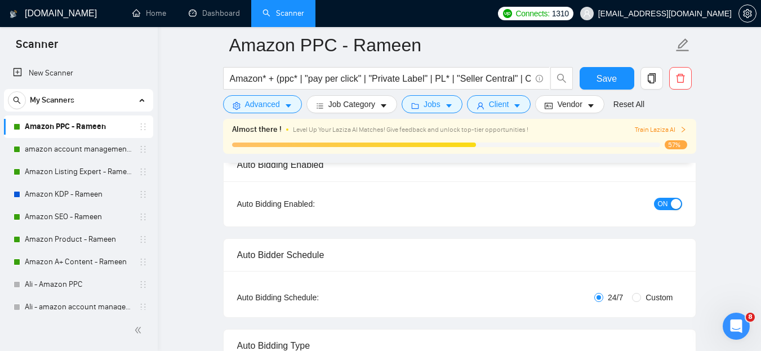
scroll to position [87, 0]
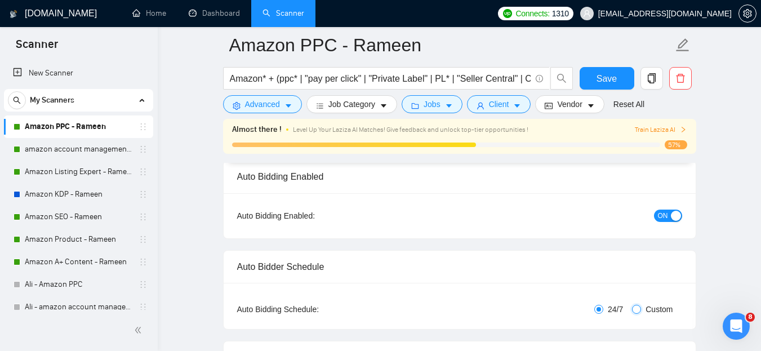
click at [638, 308] on input "Custom" at bounding box center [636, 309] width 9 height 9
radio input "true"
radio input "false"
checkbox input "true"
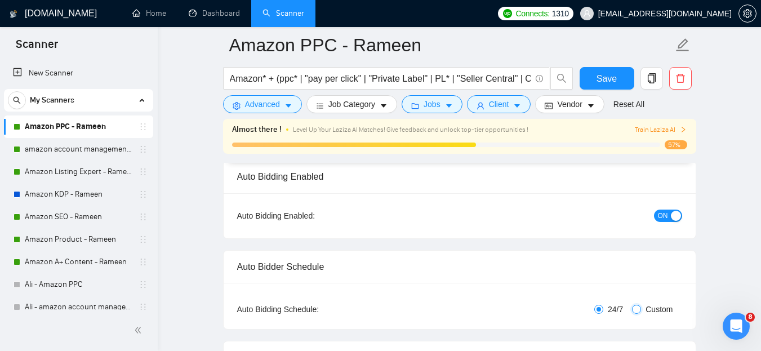
checkbox input "true"
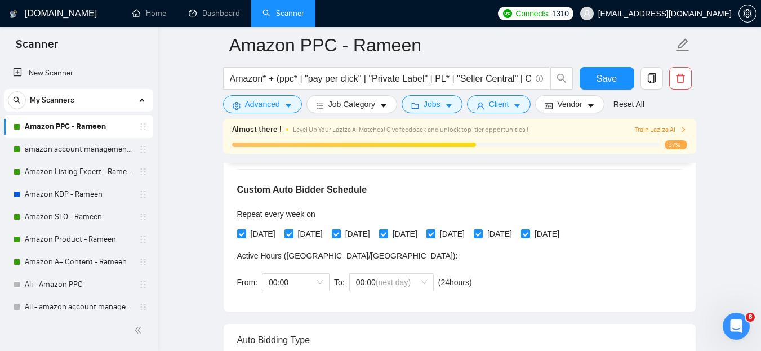
scroll to position [253, 0]
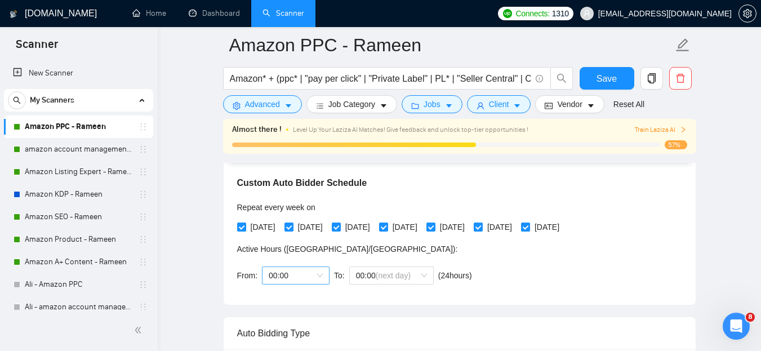
click at [301, 272] on span "00:00" at bounding box center [296, 275] width 54 height 17
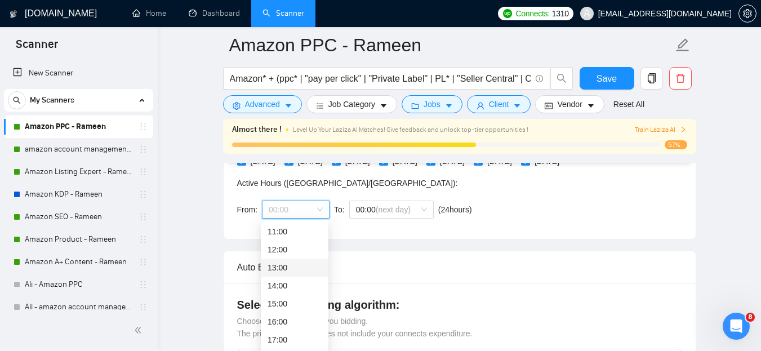
scroll to position [320, 0]
click at [236, 208] on div "Auto Bidding Type: Automated (recommended) Semi-automated Auto Bidding Schedule…" at bounding box center [459, 144] width 472 height 189
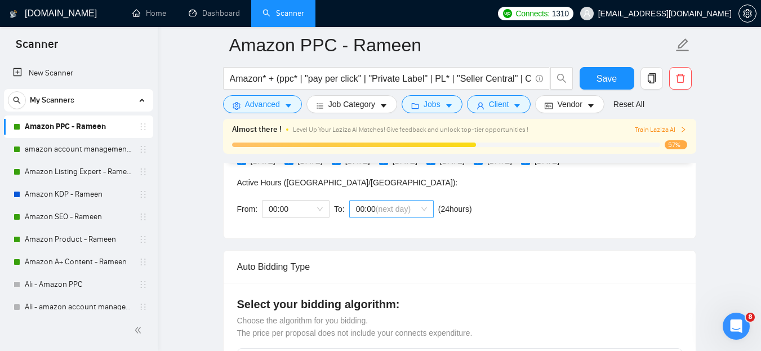
click at [381, 211] on span "(next day)" at bounding box center [392, 208] width 35 height 9
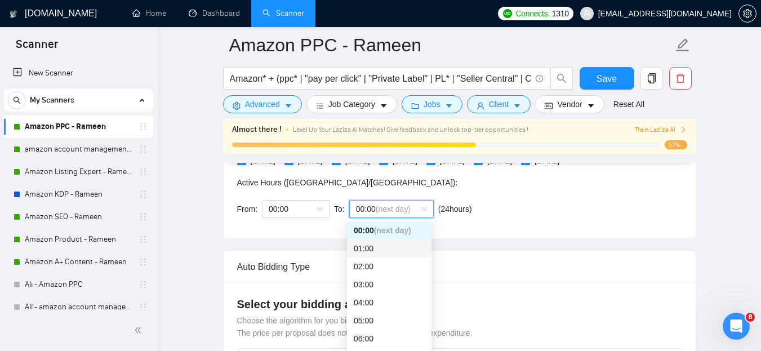
click at [472, 224] on div "Auto Bidding Type: Automated (recommended) Semi-automated Auto Bidding Schedule…" at bounding box center [459, 144] width 472 height 189
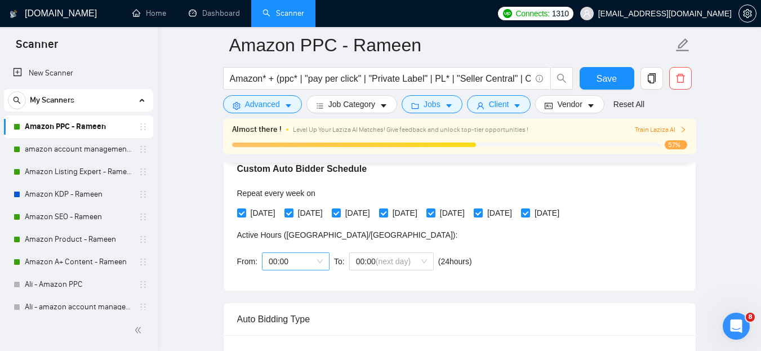
scroll to position [266, 0]
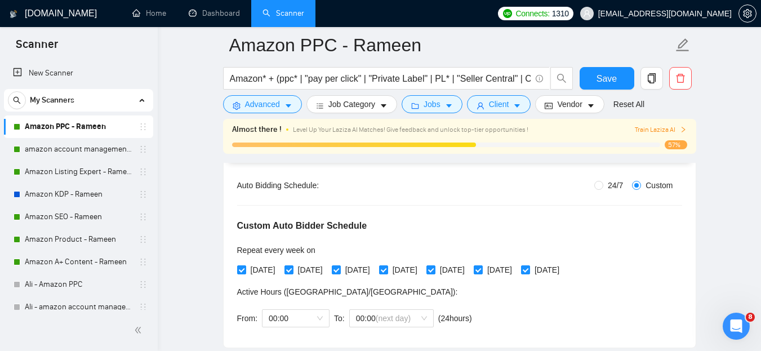
scroll to position [210, 0]
click at [601, 184] on input "24/7" at bounding box center [598, 185] width 9 height 9
radio input "true"
radio input "false"
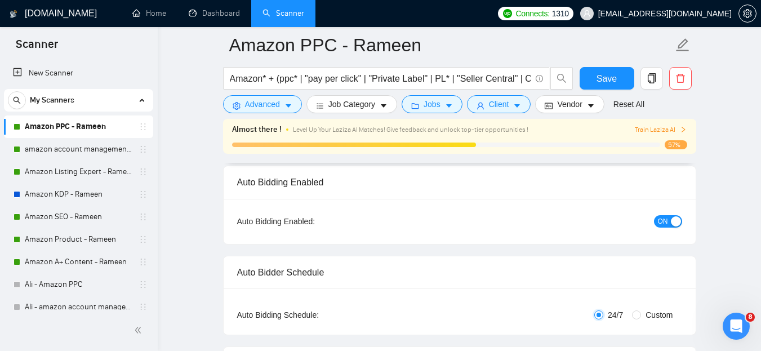
scroll to position [0, 0]
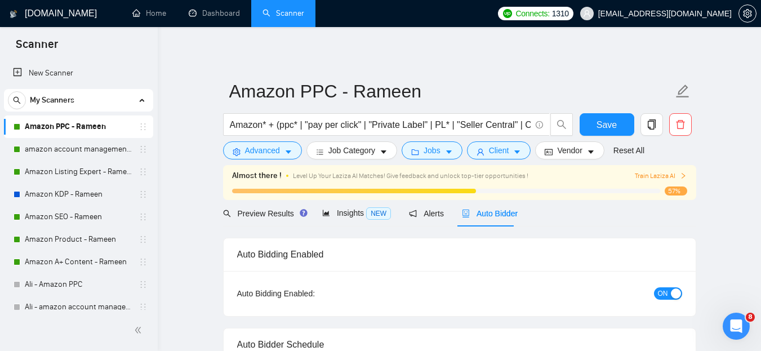
click at [656, 172] on span "Train Laziza AI" at bounding box center [660, 176] width 52 height 11
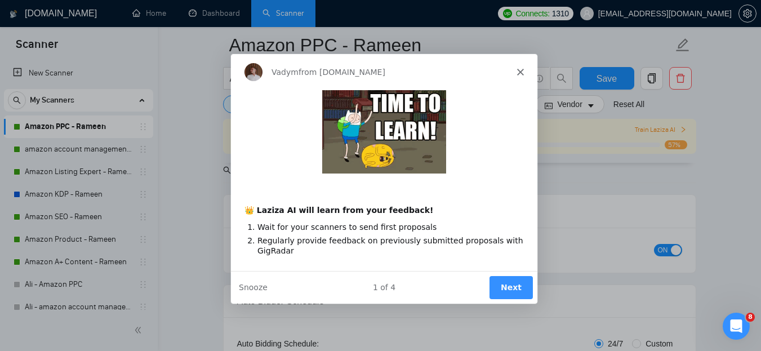
scroll to position [325, 0]
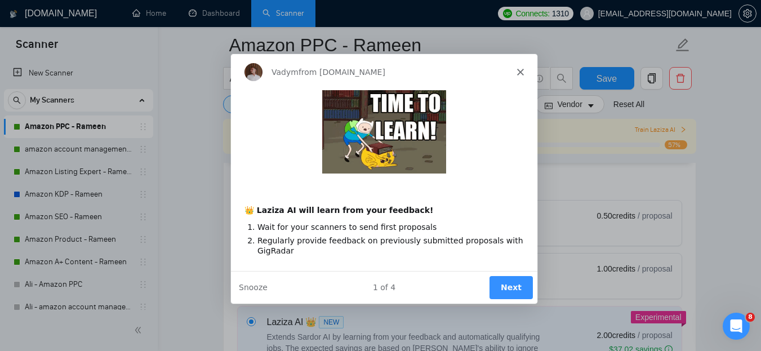
click at [510, 281] on button "Next" at bounding box center [509, 286] width 43 height 23
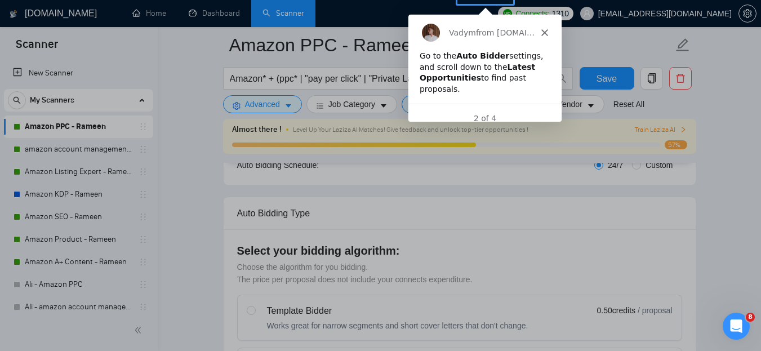
scroll to position [232, 0]
click at [542, 28] on icon "Close" at bounding box center [543, 31] width 7 height 7
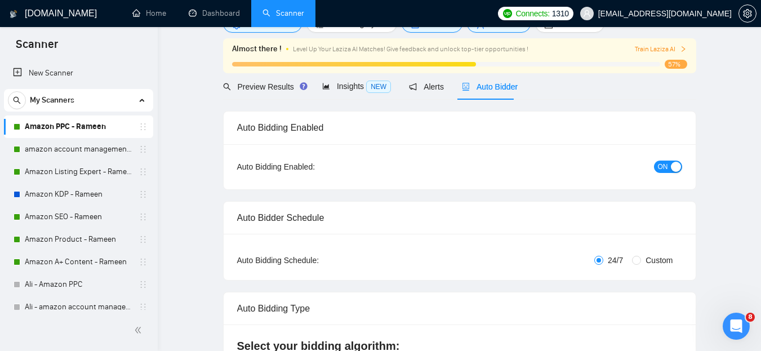
scroll to position [0, 0]
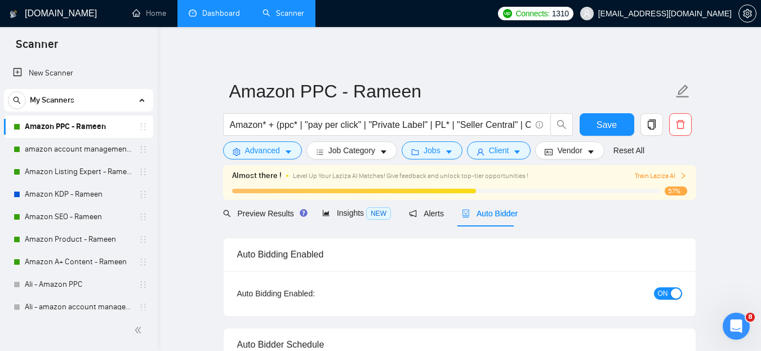
click at [209, 18] on link "Dashboard" at bounding box center [214, 13] width 51 height 10
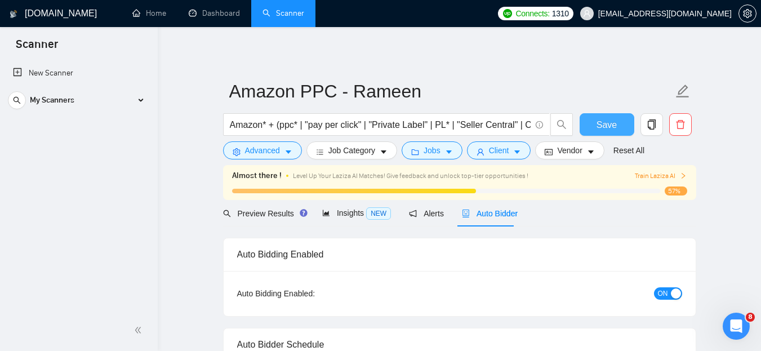
click at [609, 125] on span "Save" at bounding box center [606, 125] width 20 height 14
click at [213, 10] on link "Dashboard" at bounding box center [214, 13] width 51 height 10
checkbox input "true"
click at [228, 14] on link "Dashboard" at bounding box center [214, 13] width 51 height 10
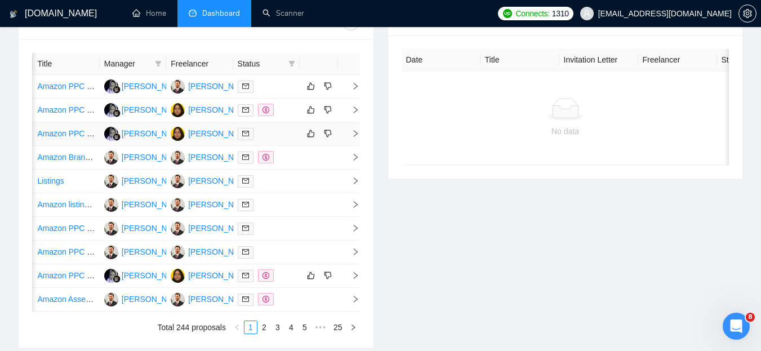
scroll to position [0, 66]
